Goal: Transaction & Acquisition: Register for event/course

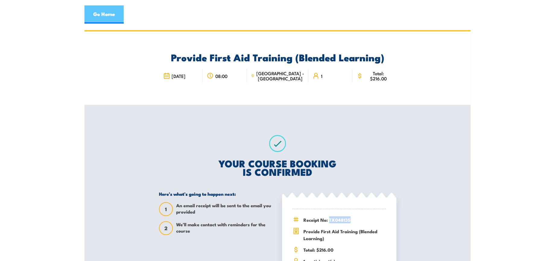
click at [103, 11] on link "Go Home" at bounding box center [103, 14] width 39 height 18
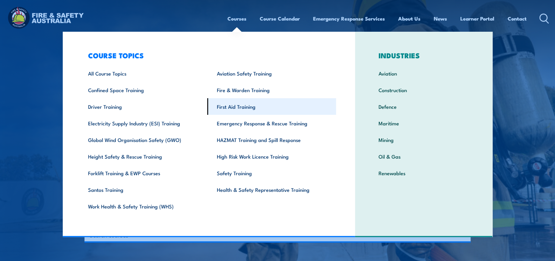
click at [240, 112] on link "First Aid Training" at bounding box center [271, 106] width 129 height 17
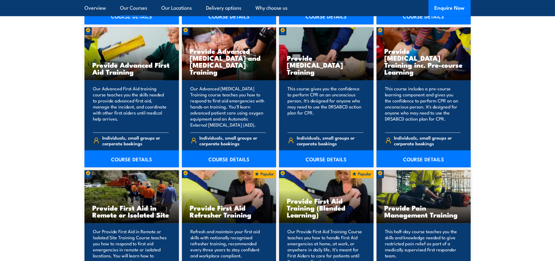
scroll to position [972, 0]
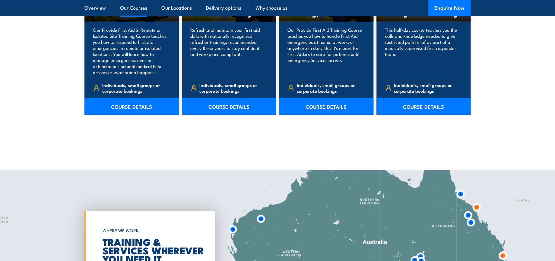
click at [320, 103] on link "COURSE DETAILS" at bounding box center [326, 106] width 94 height 17
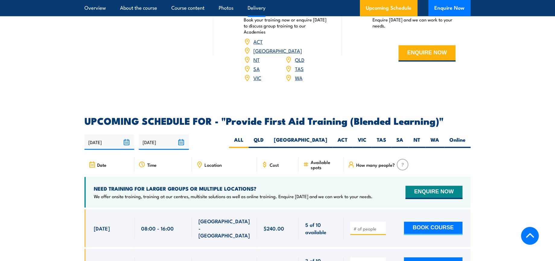
scroll to position [1172, 0]
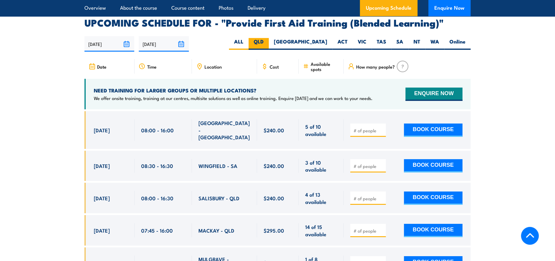
click at [269, 44] on label "QLD" at bounding box center [258, 44] width 20 height 12
click at [267, 42] on input "QLD" at bounding box center [266, 40] width 4 height 4
radio input "true"
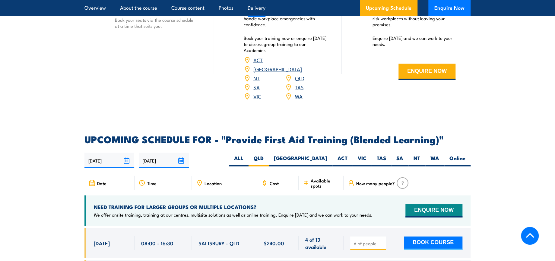
scroll to position [1060, 0]
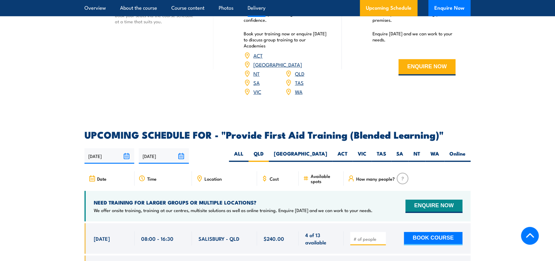
drag, startPoint x: 213, startPoint y: 176, endPoint x: 49, endPoint y: 146, distance: 167.0
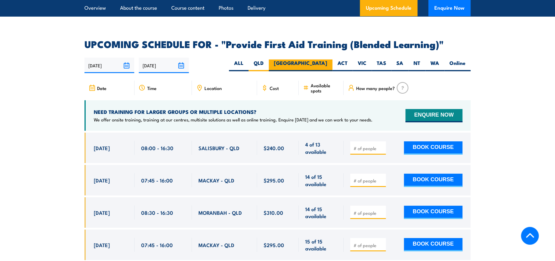
scroll to position [1128, 0]
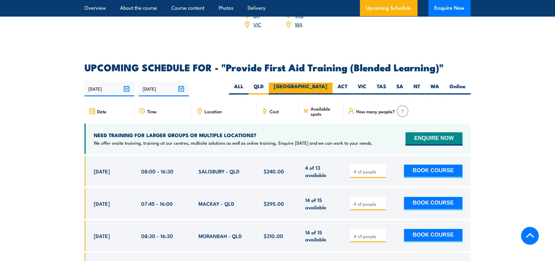
click at [327, 92] on label "NSW" at bounding box center [301, 89] width 64 height 12
click at [327, 87] on input "NSW" at bounding box center [329, 85] width 4 height 4
radio input "true"
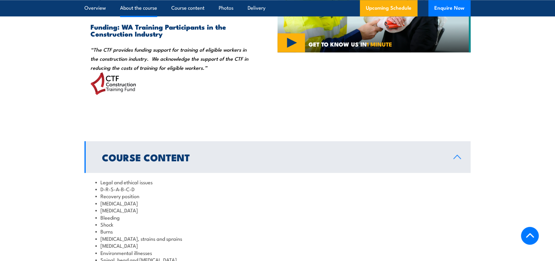
scroll to position [457, 0]
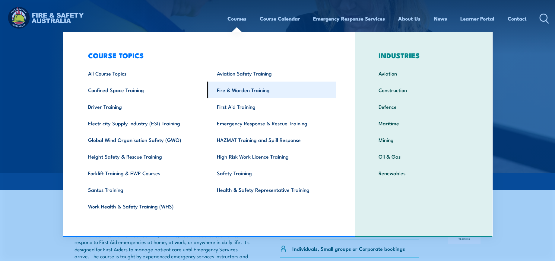
click at [250, 93] on link "Fire & Warden Training" at bounding box center [271, 89] width 129 height 17
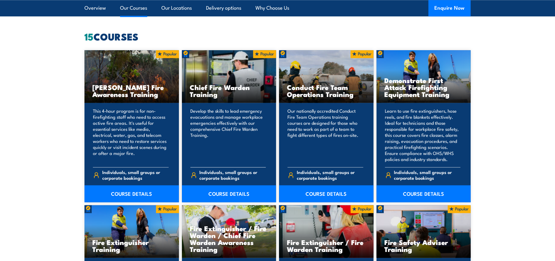
scroll to position [569, 0]
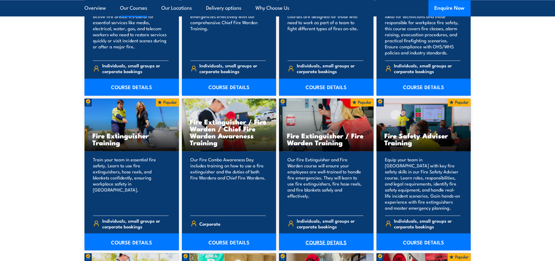
click at [332, 240] on link "COURSE DETAILS" at bounding box center [326, 241] width 94 height 17
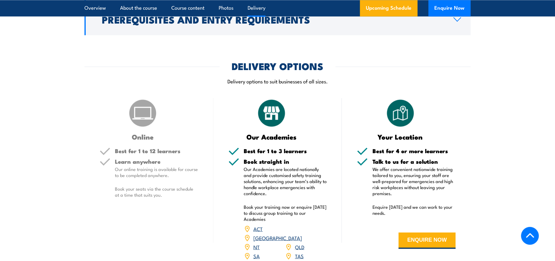
scroll to position [871, 0]
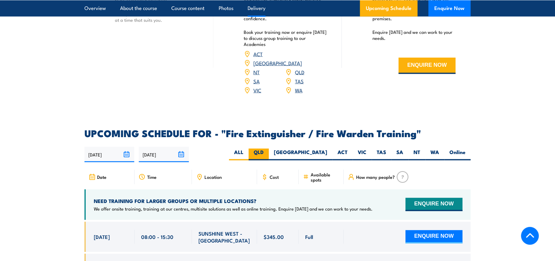
click at [269, 148] on label "QLD" at bounding box center [258, 154] width 20 height 12
click at [267, 148] on input "QLD" at bounding box center [266, 150] width 4 height 4
radio input "true"
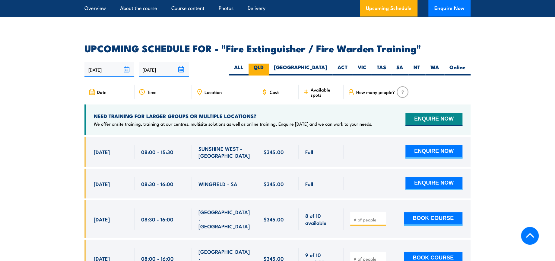
scroll to position [972, 0]
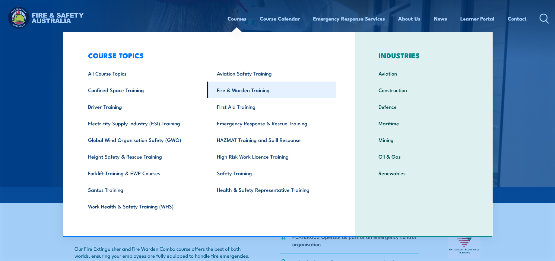
click at [241, 90] on link "Fire & Warden Training" at bounding box center [271, 89] width 129 height 17
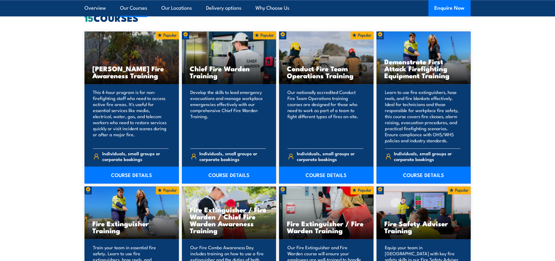
scroll to position [469, 0]
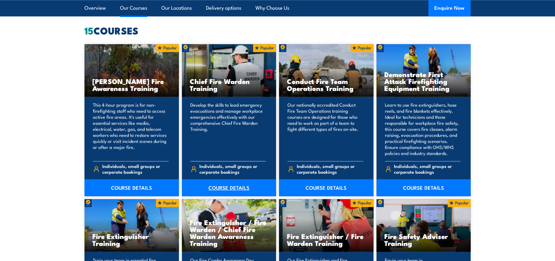
click at [232, 188] on link "COURSE DETAILS" at bounding box center [229, 187] width 94 height 17
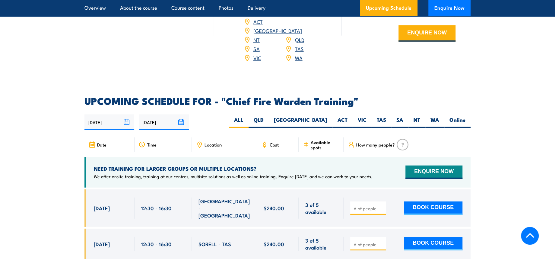
scroll to position [1072, 0]
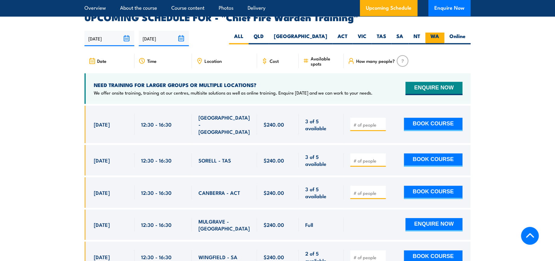
click at [436, 33] on label "WA" at bounding box center [434, 39] width 19 height 12
click at [439, 33] on input "WA" at bounding box center [441, 35] width 4 height 4
radio input "true"
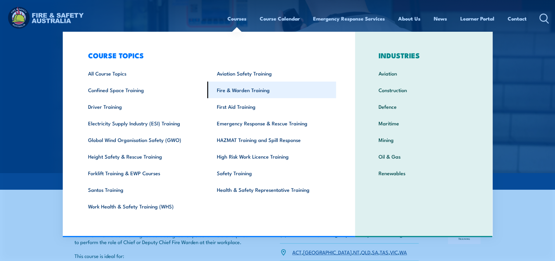
click at [247, 88] on link "Fire & Warden Training" at bounding box center [271, 89] width 129 height 17
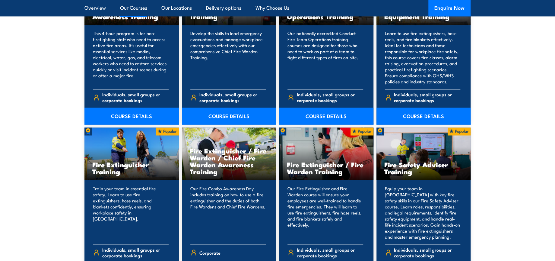
scroll to position [637, 0]
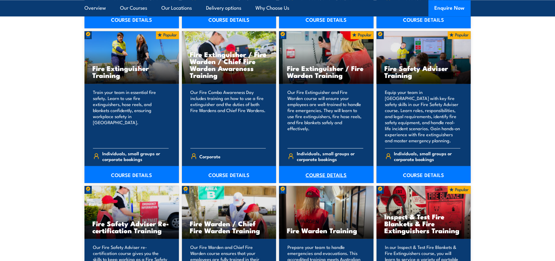
click at [335, 173] on link "COURSE DETAILS" at bounding box center [326, 174] width 94 height 17
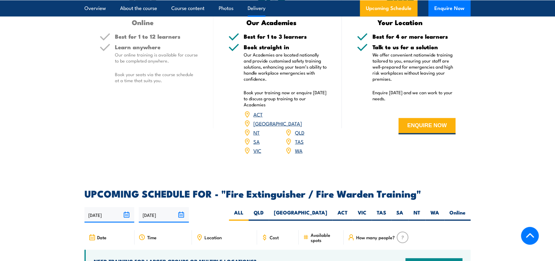
scroll to position [905, 0]
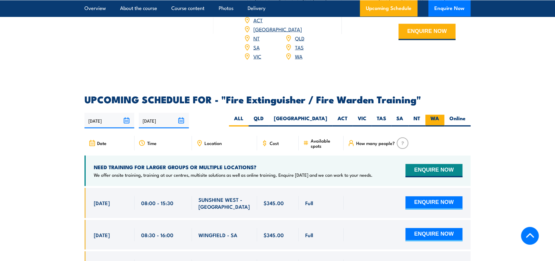
click at [438, 115] on label "WA" at bounding box center [434, 121] width 19 height 12
click at [439, 115] on input "WA" at bounding box center [441, 117] width 4 height 4
radio input "true"
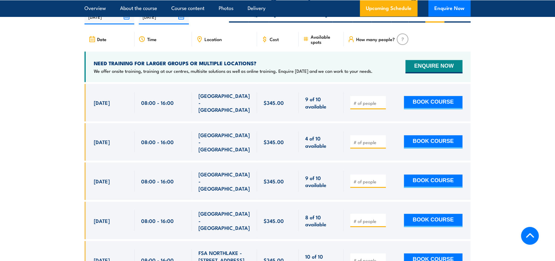
scroll to position [1023, 0]
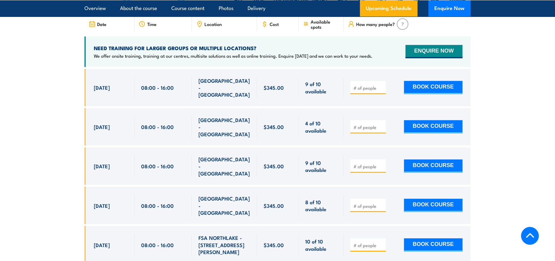
click at [359, 124] on input "number" at bounding box center [368, 127] width 30 height 6
type input "1"
click at [425, 120] on button "BOOK COURSE" at bounding box center [433, 126] width 58 height 13
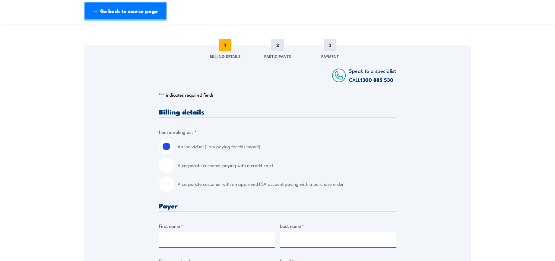
scroll to position [134, 0]
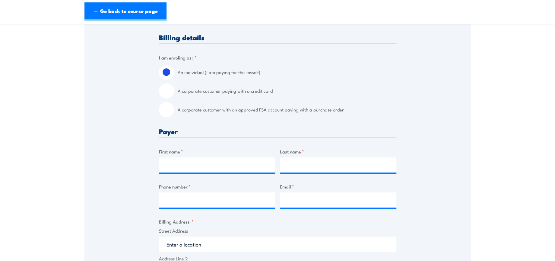
click at [167, 108] on input "A corporate customer with an approved FSA account paying with a purchase order" at bounding box center [166, 109] width 15 height 15
radio input "true"
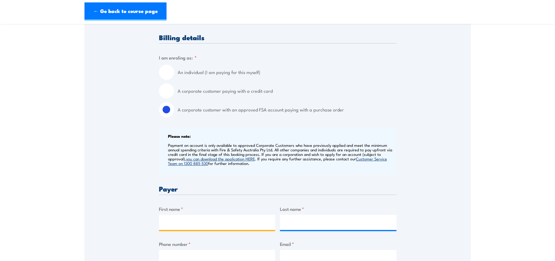
click at [199, 225] on input "First name *" at bounding box center [217, 221] width 116 height 15
type input "Manpreet"
type input "Kaur"
type input "0402929442"
type input "safetytraining@dhl.com"
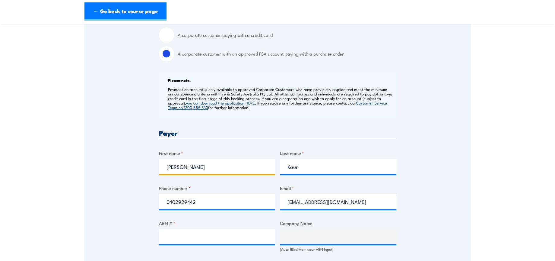
scroll to position [268, 0]
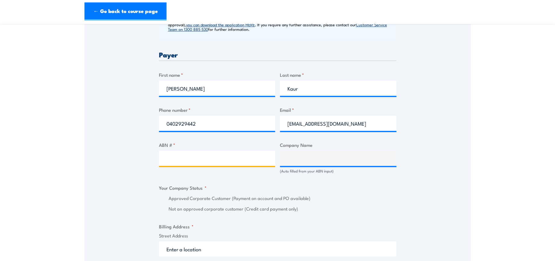
click at [197, 158] on input "ABN # *" at bounding box center [217, 157] width 116 height 15
paste input "85 071 798 617"
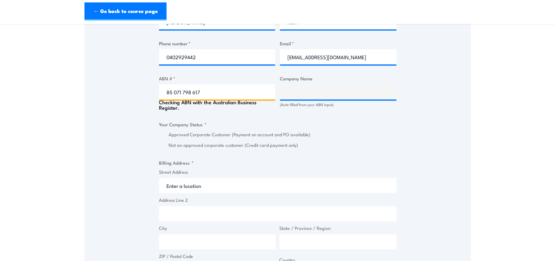
scroll to position [335, 0]
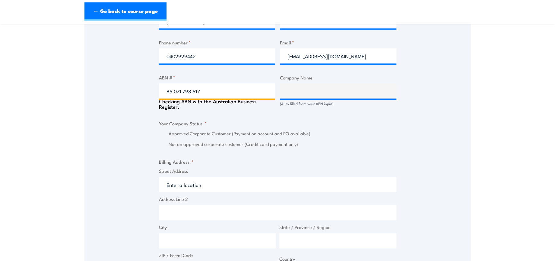
type input "85 071 798 617"
click at [232, 182] on input "Street Address" at bounding box center [277, 184] width 237 height 15
type input "DHL SUPPLY CHAIN (AUSTRALIA) PTY LIMITED"
radio input "true"
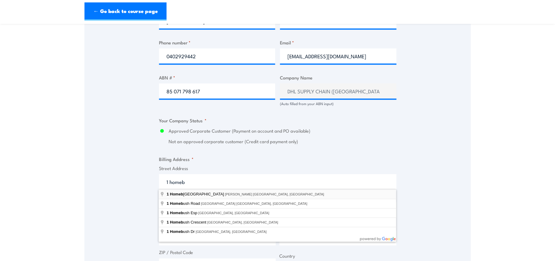
type input "1 Homebush Bay Drive, Rhodes NSW, Australia"
type input "1 Homebush Bay Dr"
type input "Rhodes"
type input "New South Wales"
type input "2138"
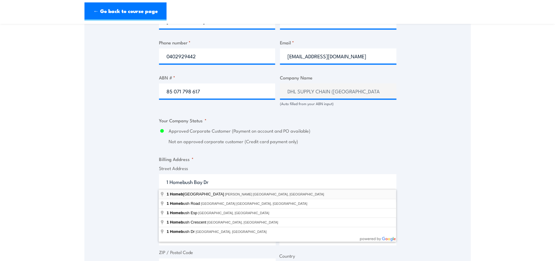
select select "Australia"
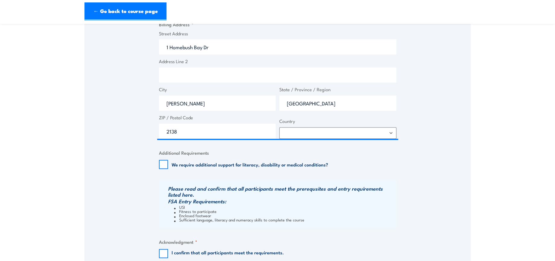
scroll to position [536, 0]
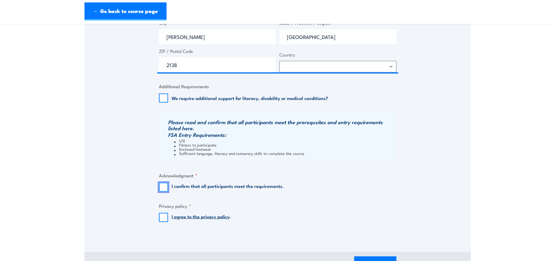
click at [166, 186] on input "I confirm that all participants meet the requirements." at bounding box center [163, 186] width 9 height 9
checkbox input "true"
click at [165, 217] on input "I agree to the privacy policy ." at bounding box center [163, 216] width 9 height 9
checkbox input "true"
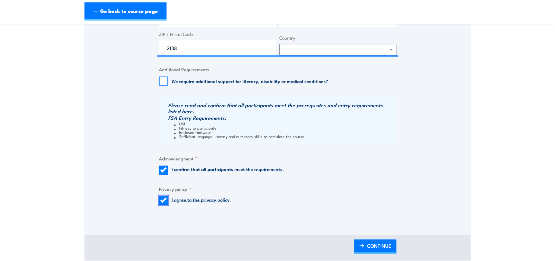
scroll to position [569, 0]
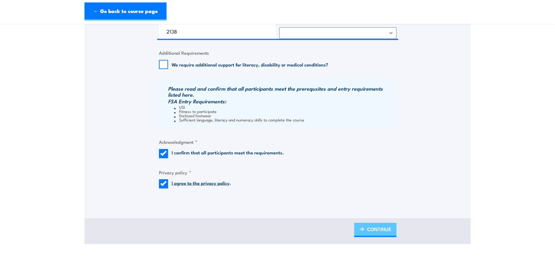
click at [390, 232] on span "CONTINUE" at bounding box center [379, 228] width 24 height 16
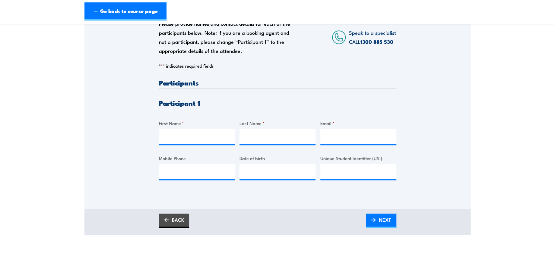
scroll to position [134, 0]
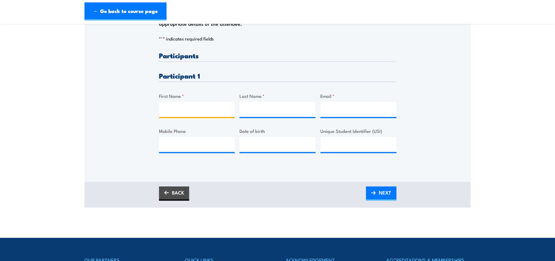
click at [185, 108] on input "First Name *" at bounding box center [197, 109] width 76 height 15
paste input "Mark"
type input "Mark"
drag, startPoint x: 276, startPoint y: 109, endPoint x: 281, endPoint y: 109, distance: 4.8
click at [276, 109] on input "Last Name *" at bounding box center [277, 109] width 76 height 15
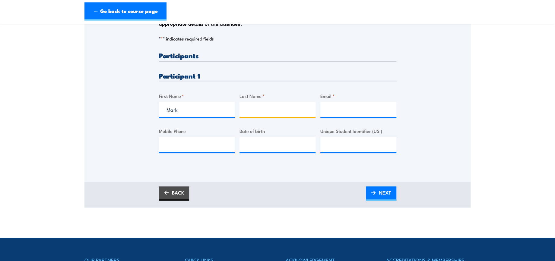
click at [262, 107] on input "Last Name *" at bounding box center [277, 109] width 76 height 15
paste input "Simons"
type input "Simons"
click at [379, 108] on input "Email *" at bounding box center [358, 109] width 76 height 15
click at [343, 105] on input "Email *" at bounding box center [358, 109] width 76 height 15
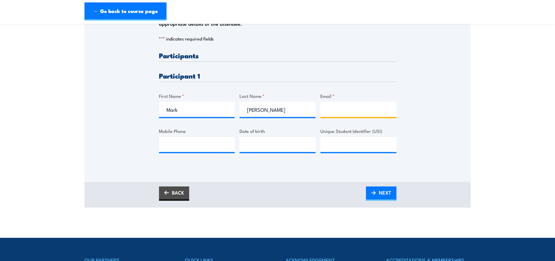
paste input "mark.b.simons@dhl.com"
type input "mark.b.simons@dhl.com"
click at [383, 190] on span "NEXT" at bounding box center [385, 192] width 12 height 16
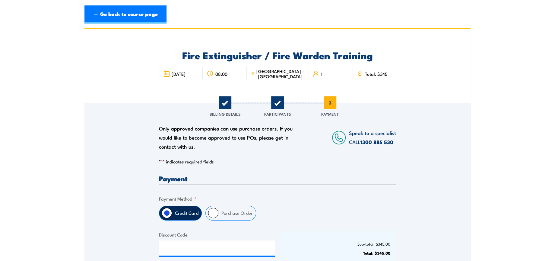
scroll to position [0, 0]
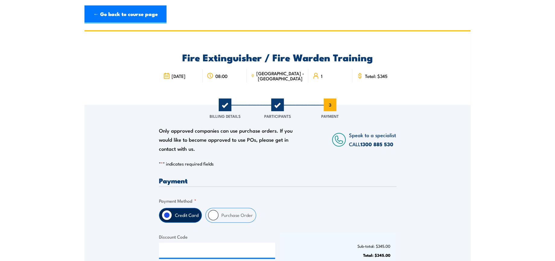
click at [208, 215] on input "Purchase Order" at bounding box center [213, 215] width 10 height 10
radio input "true"
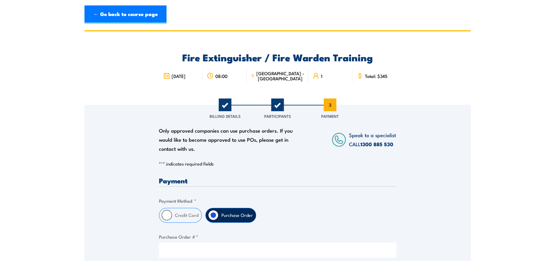
click at [227, 245] on input "Purchase Order # *" at bounding box center [277, 249] width 237 height 15
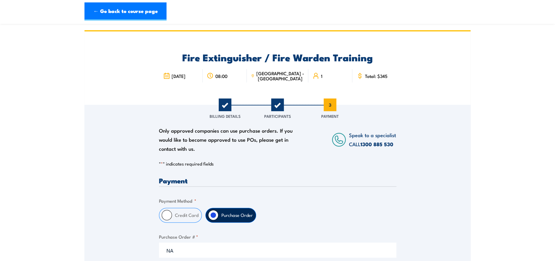
scroll to position [134, 0]
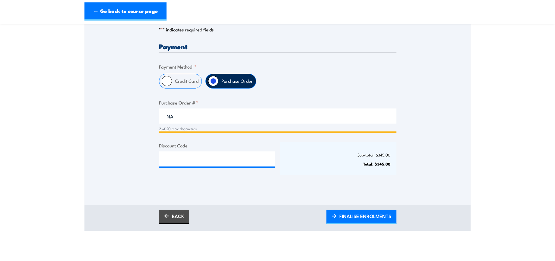
type input "NA"
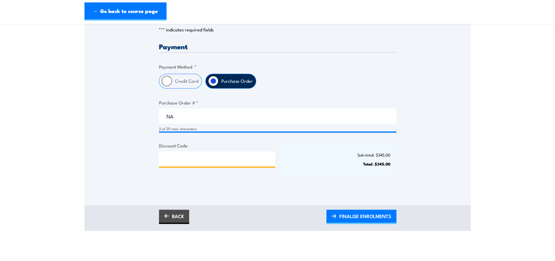
click at [199, 160] on input "Discount Code" at bounding box center [217, 158] width 116 height 15
paste input "NSCASILVER2025!"
type input "NSCASILVER2025!"
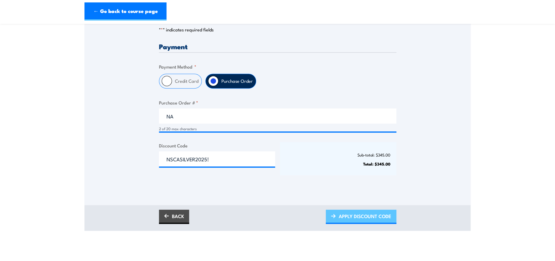
click at [374, 214] on span "APPLY DISCOUNT CODE" at bounding box center [365, 216] width 52 height 16
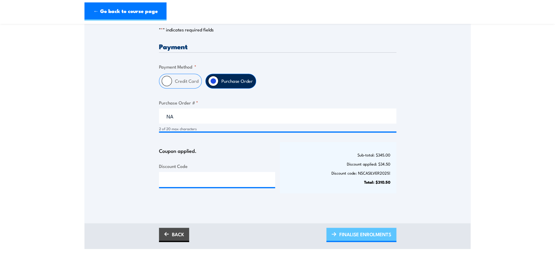
click at [368, 240] on span "FINALISE ENROLMENTS" at bounding box center [365, 234] width 52 height 16
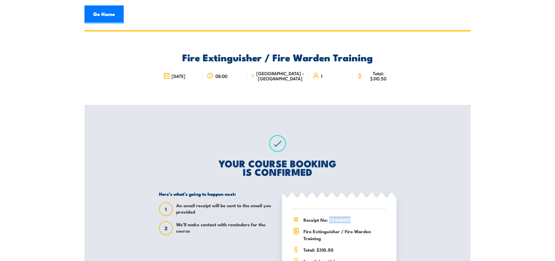
drag, startPoint x: 330, startPoint y: 219, endPoint x: 352, endPoint y: 219, distance: 22.0
click at [352, 219] on span "Receipt No: TX048155" at bounding box center [344, 219] width 82 height 7
copy span "TX048155"
